Goal: Task Accomplishment & Management: Complete application form

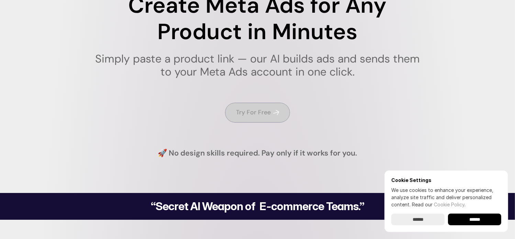
scroll to position [103, 0]
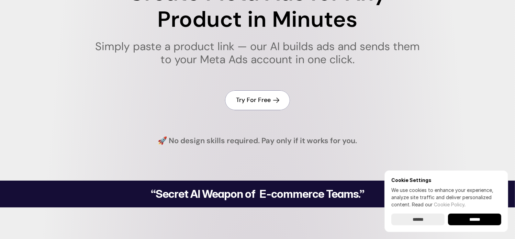
click at [259, 100] on h4 "Try For Free" at bounding box center [253, 100] width 35 height 9
click at [276, 97] on use at bounding box center [276, 100] width 6 height 6
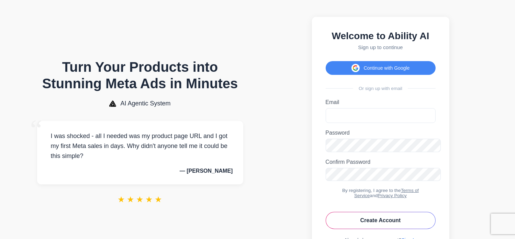
scroll to position [4, 0]
